Goal: Task Accomplishment & Management: Manage account settings

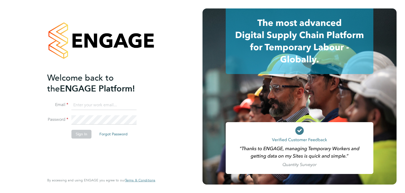
type input "anthonymcnicholas@legacie.co.uk"
click at [82, 134] on button "Sign In" at bounding box center [82, 134] width 20 height 8
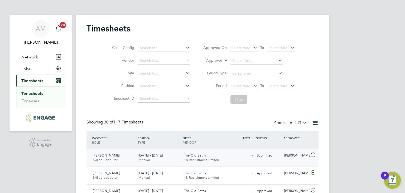
click at [230, 155] on div "- Submitted" at bounding box center [240, 155] width 27 height 9
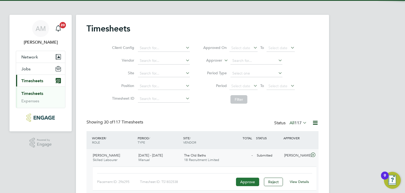
click at [246, 180] on button "Approve" at bounding box center [247, 181] width 23 height 8
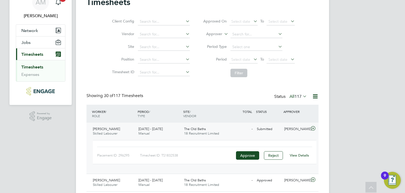
click at [40, 54] on span "Timesheets" at bounding box center [32, 54] width 22 height 5
click at [50, 11] on link "AM Anthony McNicholas" at bounding box center [41, 6] width 50 height 25
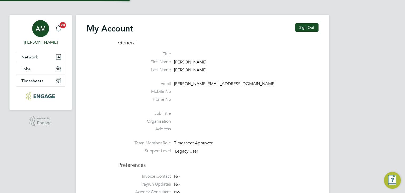
type input "anthonymcnicholas@legacie.co.uk"
click at [38, 86] on button "Timesheets" at bounding box center [40, 81] width 49 height 12
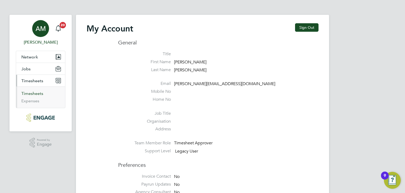
click at [40, 94] on link "Timesheets" at bounding box center [32, 93] width 22 height 5
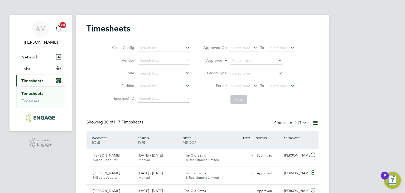
click at [208, 146] on div "SITE / VENDOR" at bounding box center [205, 140] width 46 height 14
click at [219, 150] on div "Lucas Smith Skilled Labourer 22 - 28 Sep 2025 22 - 28 Sep 2025 Manual The Old B…" at bounding box center [203, 157] width 232 height 17
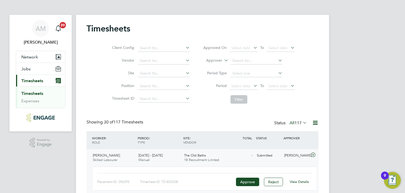
click at [259, 185] on div "Approve" at bounding box center [248, 181] width 26 height 8
click at [255, 183] on button "Approve" at bounding box center [247, 181] width 23 height 8
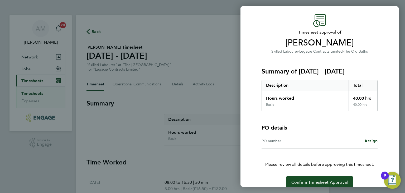
scroll to position [23, 0]
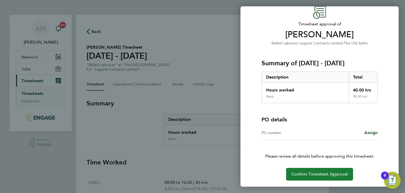
click at [315, 173] on span "Confirm Timesheet Approval" at bounding box center [320, 173] width 56 height 5
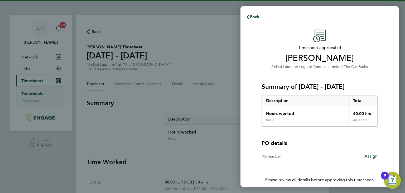
scroll to position [23, 0]
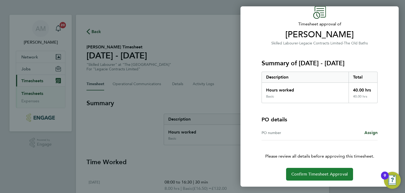
click at [318, 173] on span "Confirm Timesheet Approval" at bounding box center [320, 173] width 56 height 5
